Goal: Transaction & Acquisition: Purchase product/service

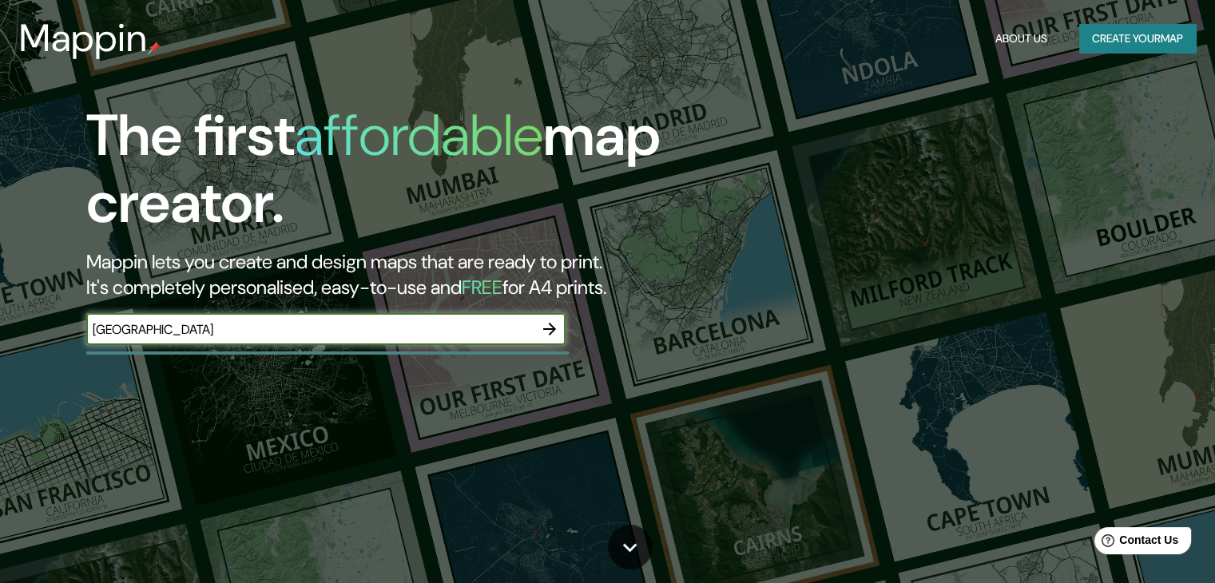
type input "[GEOGRAPHIC_DATA]"
click at [553, 323] on icon "button" at bounding box center [549, 329] width 19 height 19
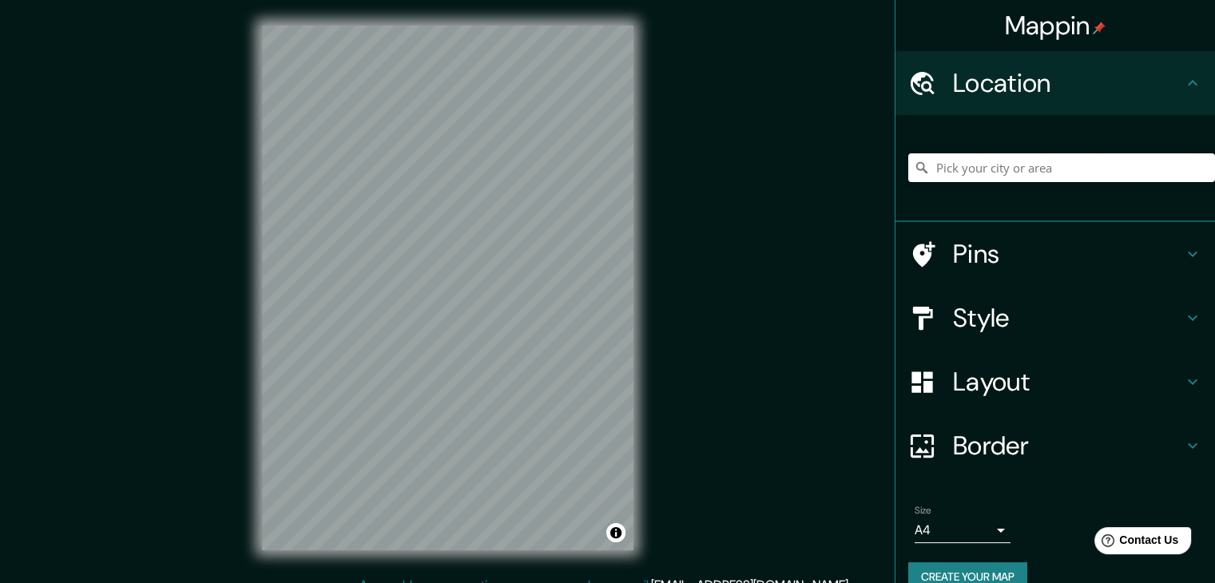
click at [989, 167] on input "Pick your city or area" at bounding box center [1061, 167] width 307 height 29
paste input "[GEOGRAPHIC_DATA]"
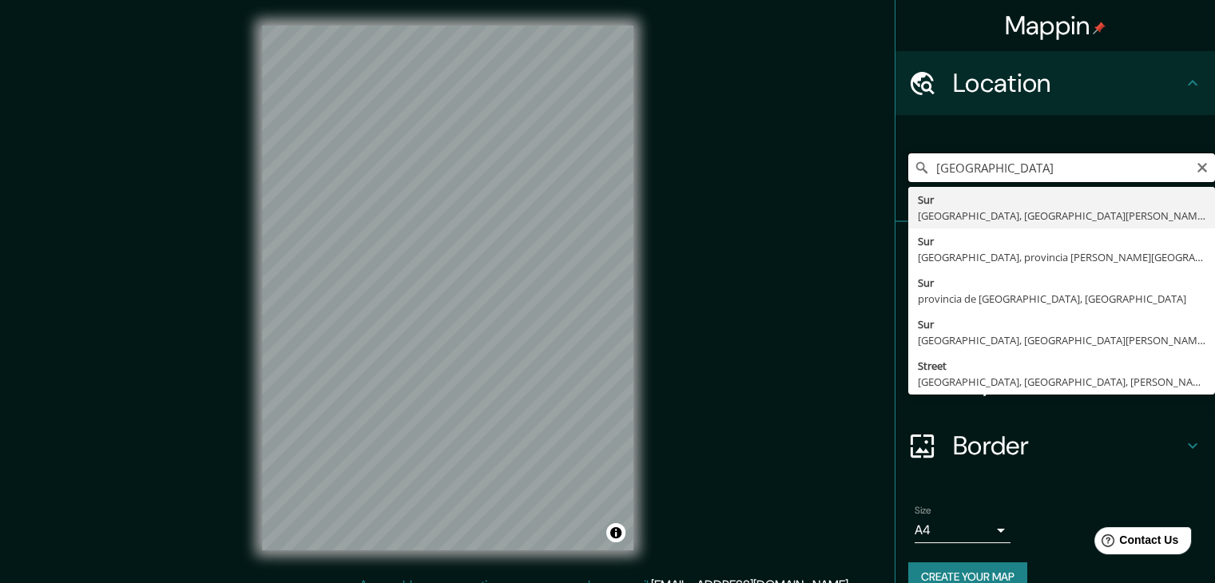
click at [1074, 173] on input "[GEOGRAPHIC_DATA]" at bounding box center [1061, 167] width 307 height 29
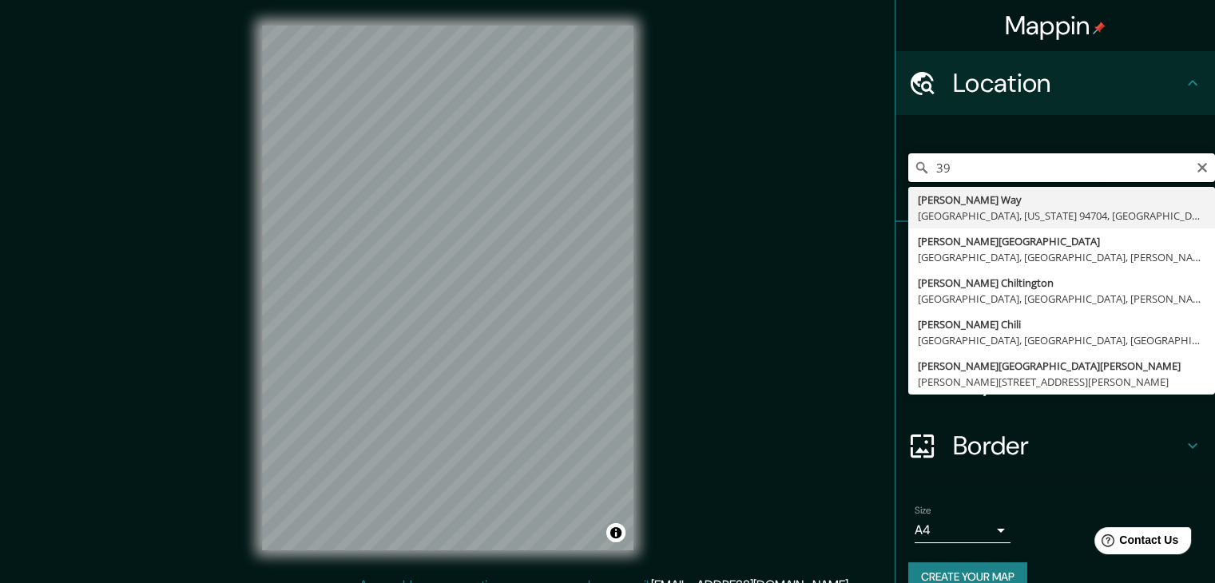
type input "3"
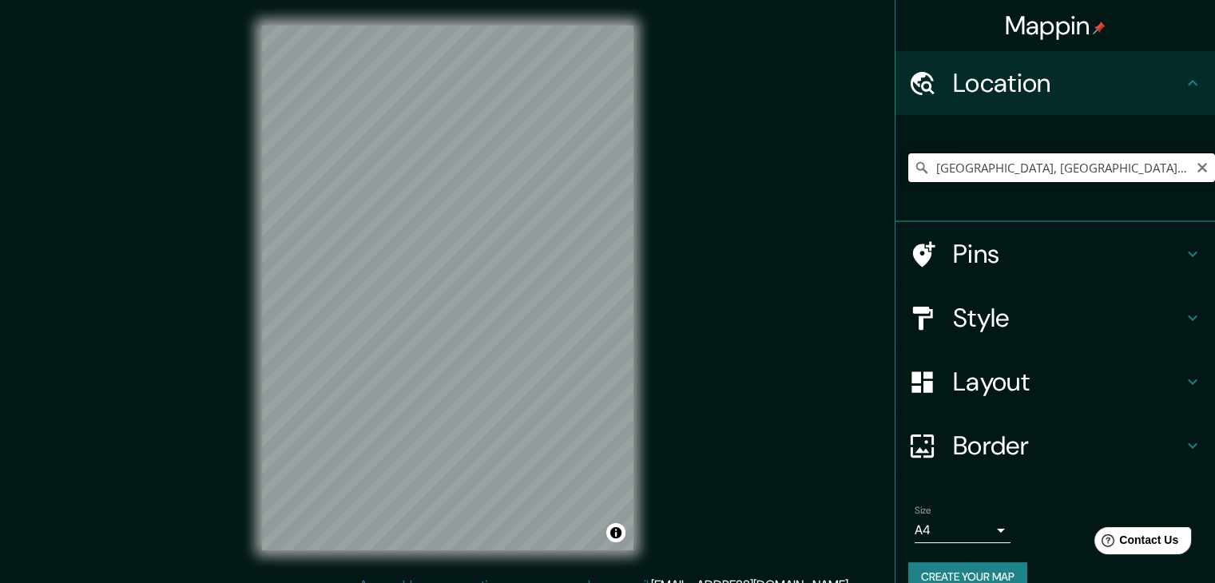
click at [988, 174] on input "[GEOGRAPHIC_DATA], [GEOGRAPHIC_DATA], [GEOGRAPHIC_DATA][PERSON_NAME] 5090000, […" at bounding box center [1061, 167] width 307 height 29
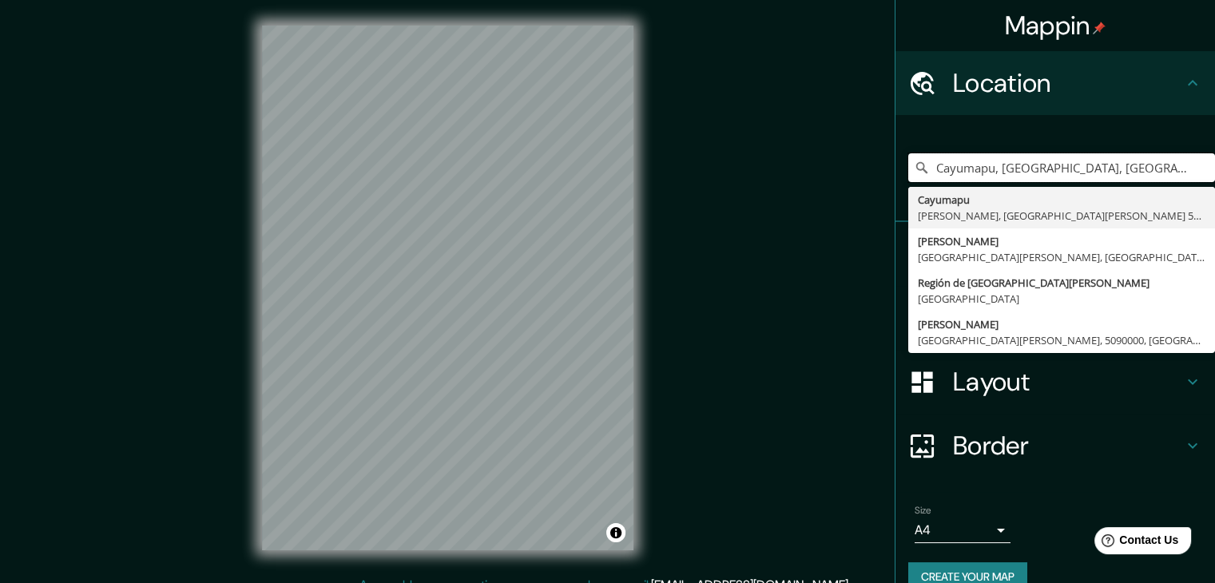
type input "[GEOGRAPHIC_DATA], [GEOGRAPHIC_DATA], [GEOGRAPHIC_DATA][PERSON_NAME] 5090000, […"
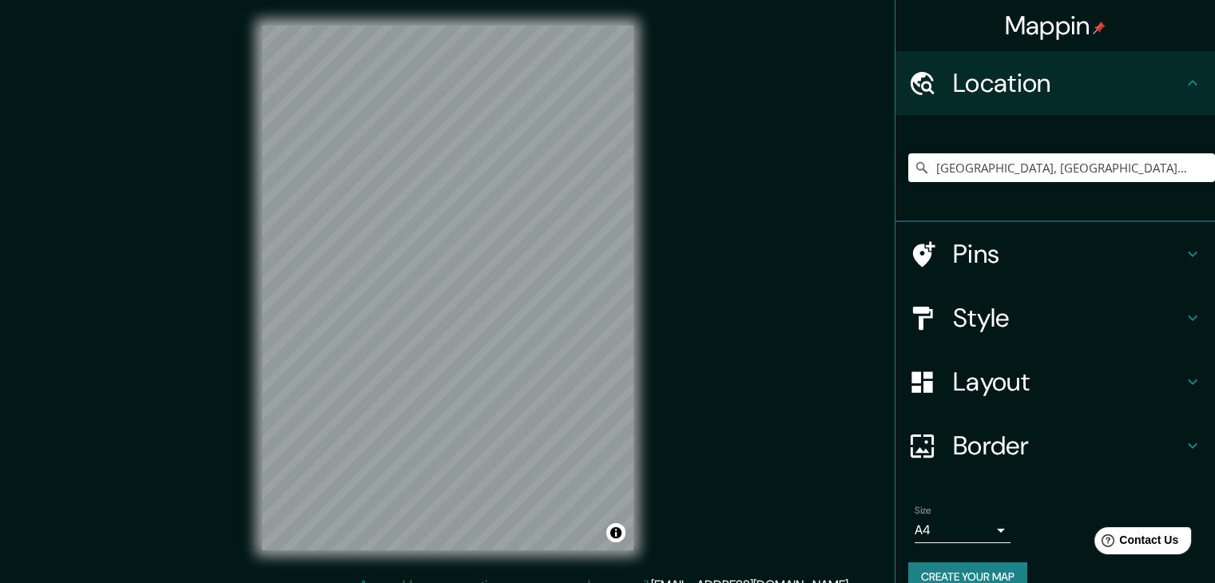
drag, startPoint x: 633, startPoint y: 550, endPoint x: 661, endPoint y: 544, distance: 29.5
click at [661, 544] on div "Mappin Location [GEOGRAPHIC_DATA], [GEOGRAPHIC_DATA], [GEOGRAPHIC_DATA][PERSON_…" at bounding box center [607, 301] width 1215 height 602
click at [984, 247] on h4 "Pins" at bounding box center [1068, 254] width 230 height 32
